Goal: Manage account settings

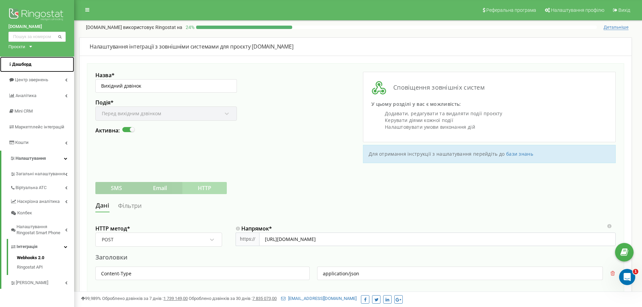
click at [16, 65] on span "Дашборд" at bounding box center [21, 64] width 19 height 5
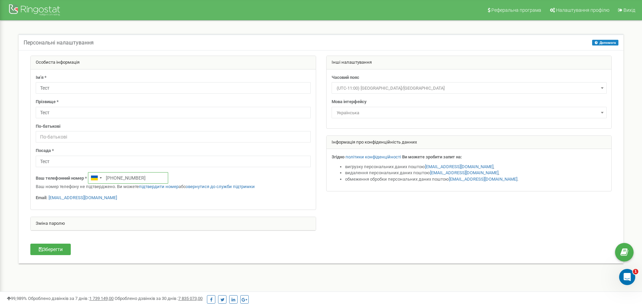
click at [122, 177] on input "[PHONE_NUMBER]" at bounding box center [128, 177] width 80 height 11
click at [124, 177] on input "+380939109949" at bounding box center [128, 177] width 80 height 11
drag, startPoint x: 123, startPoint y: 177, endPoint x: 162, endPoint y: 178, distance: 38.8
click at [162, 178] on div "Ваш телефонний номер * +380939109949 Ваш номер телефону не підтверджено. Ви мож…" at bounding box center [173, 181] width 275 height 18
type input "+380931212121"
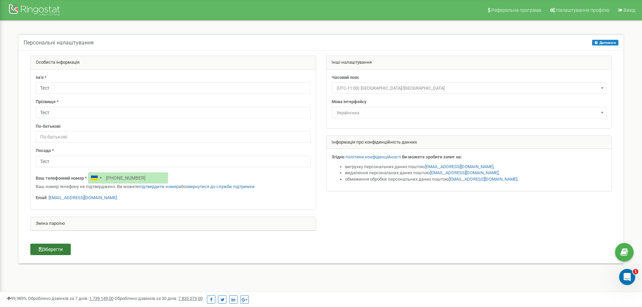
click at [60, 246] on button "Зберегти" at bounding box center [50, 249] width 40 height 11
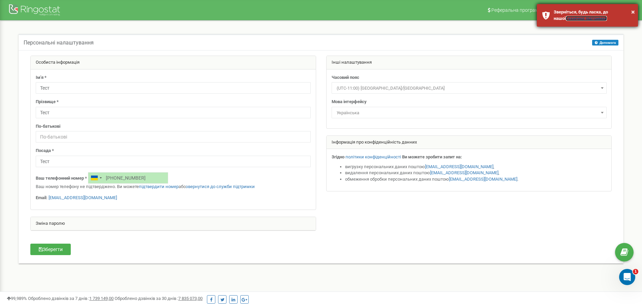
click at [566, 20] on link "технічної підтримки" at bounding box center [586, 18] width 41 height 5
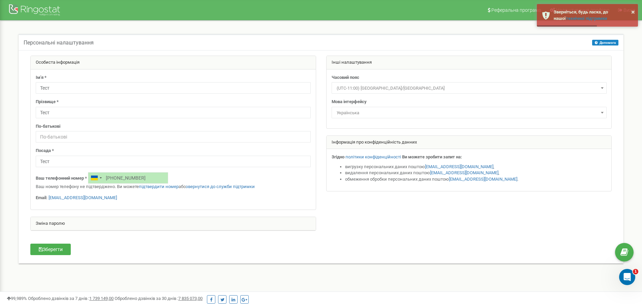
click at [347, 41] on div "Персональні налаштування Допомога Допомога На цій сторінці ви можете відредагув…" at bounding box center [321, 42] width 605 height 16
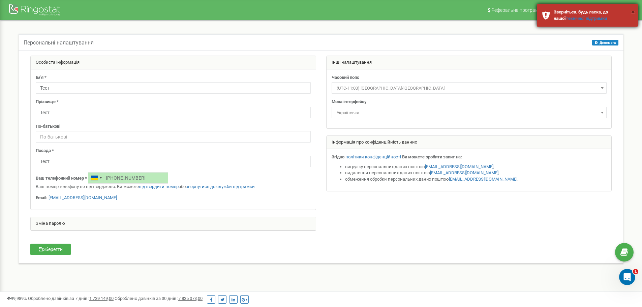
click at [631, 13] on div "× Зверніться, будь ласка, до нашої технічної підтримки" at bounding box center [587, 15] width 101 height 23
click at [632, 11] on button "×" at bounding box center [633, 12] width 4 height 10
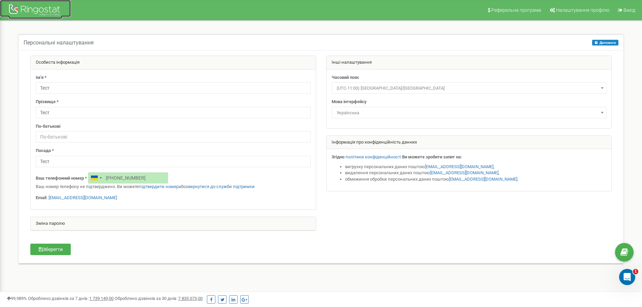
click at [54, 5] on div at bounding box center [35, 11] width 54 height 16
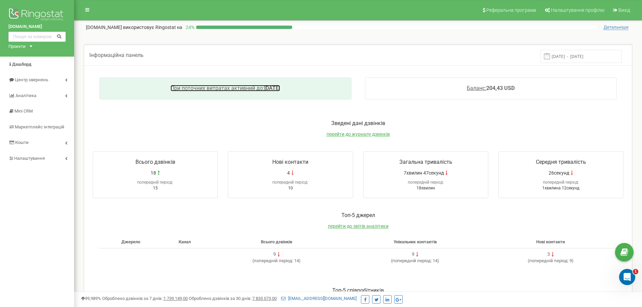
click at [196, 89] on span "При поточних витратах активний до:" at bounding box center [218, 88] width 94 height 6
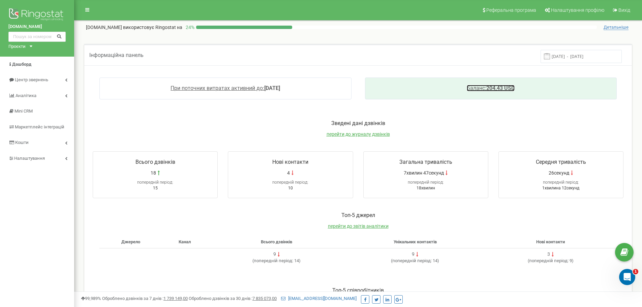
click at [467, 89] on span "Баланс:" at bounding box center [477, 88] width 20 height 6
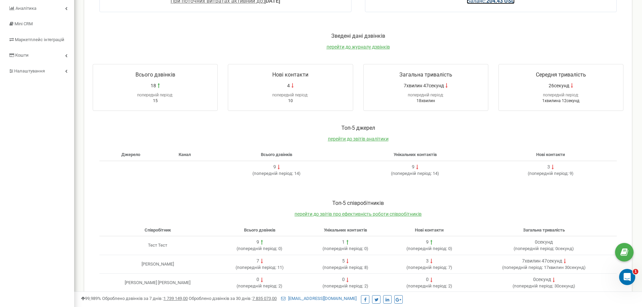
scroll to position [100, 0]
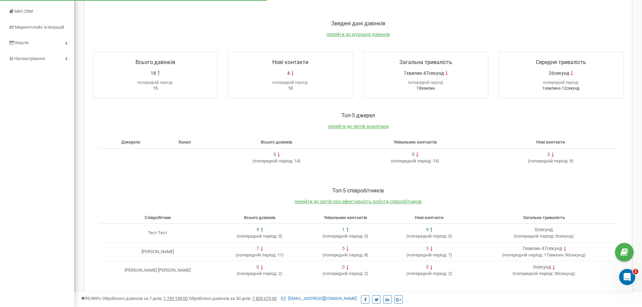
scroll to position [100, 0]
click at [174, 232] on td "Тест Тест" at bounding box center [157, 232] width 116 height 19
click at [166, 251] on td "[PERSON_NAME]" at bounding box center [157, 251] width 116 height 19
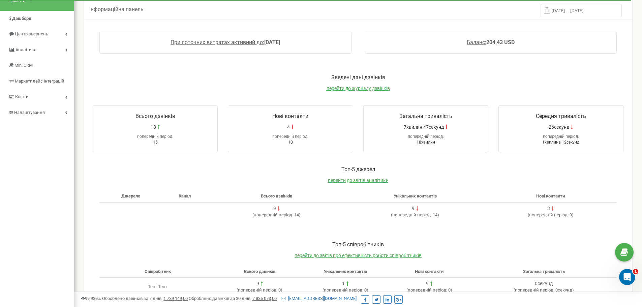
scroll to position [0, 0]
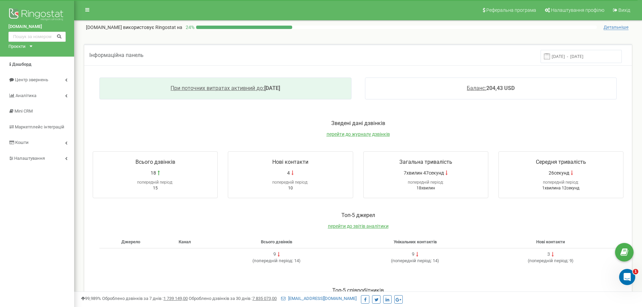
click at [244, 92] on div "При поточних витратах активний до: 2025-11-21" at bounding box center [225, 89] width 252 height 22
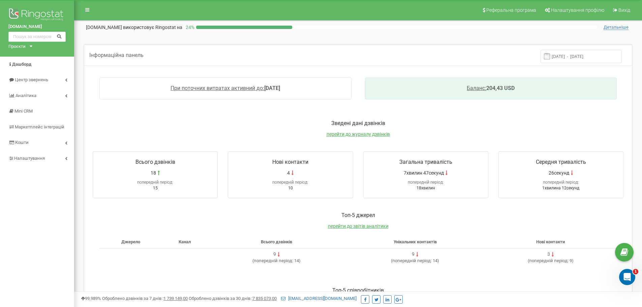
click at [498, 93] on div "Баланс: 204,43 USD" at bounding box center [491, 89] width 252 height 22
click at [471, 88] on span "Баланс:" at bounding box center [477, 88] width 20 height 6
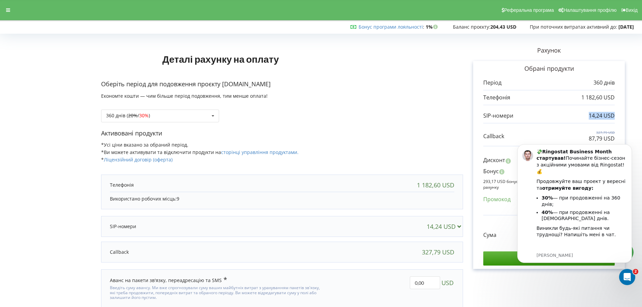
drag, startPoint x: 589, startPoint y: 116, endPoint x: 613, endPoint y: 118, distance: 24.8
click at [613, 118] on div "14,24 USD" at bounding box center [548, 116] width 131 height 8
click at [604, 114] on p "14,24 USD" at bounding box center [602, 116] width 26 height 8
click at [323, 231] on div "14,24 USD" at bounding box center [282, 226] width 358 height 13
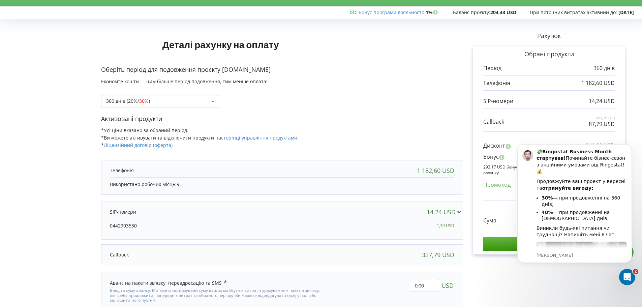
scroll to position [39, 0]
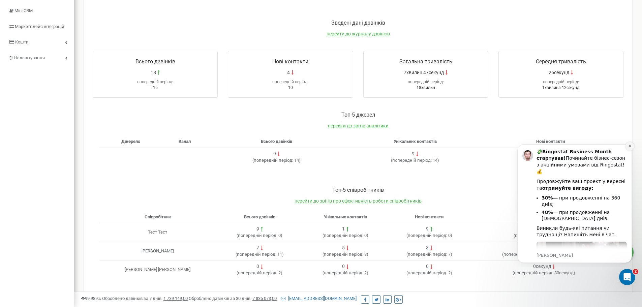
click at [631, 146] on icon "Dismiss notification" at bounding box center [630, 146] width 4 height 4
